Goal: Information Seeking & Learning: Learn about a topic

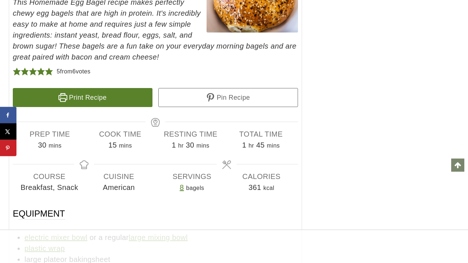
scroll to position [4888, 0]
